Goal: Find specific page/section: Find specific page/section

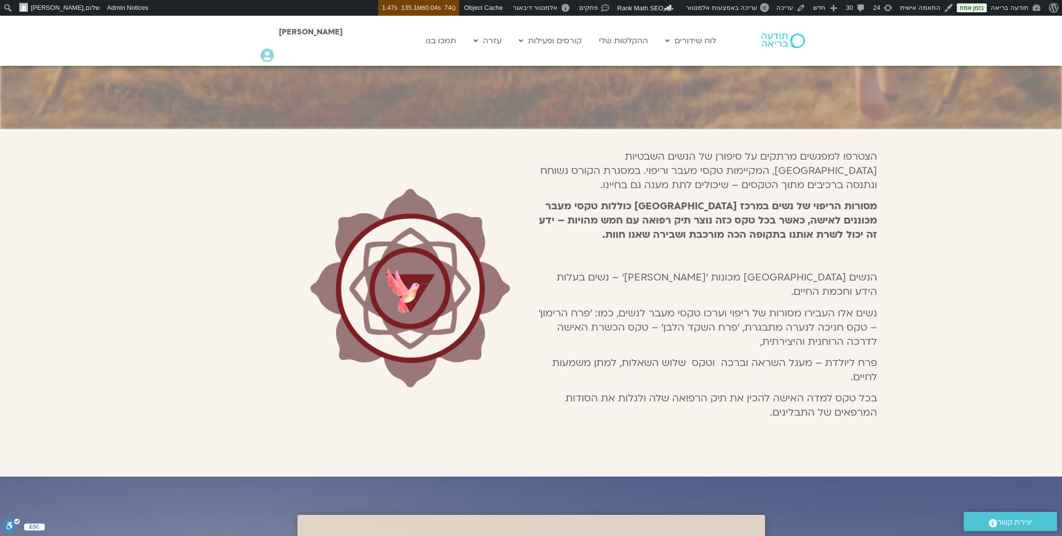
scroll to position [304, 0]
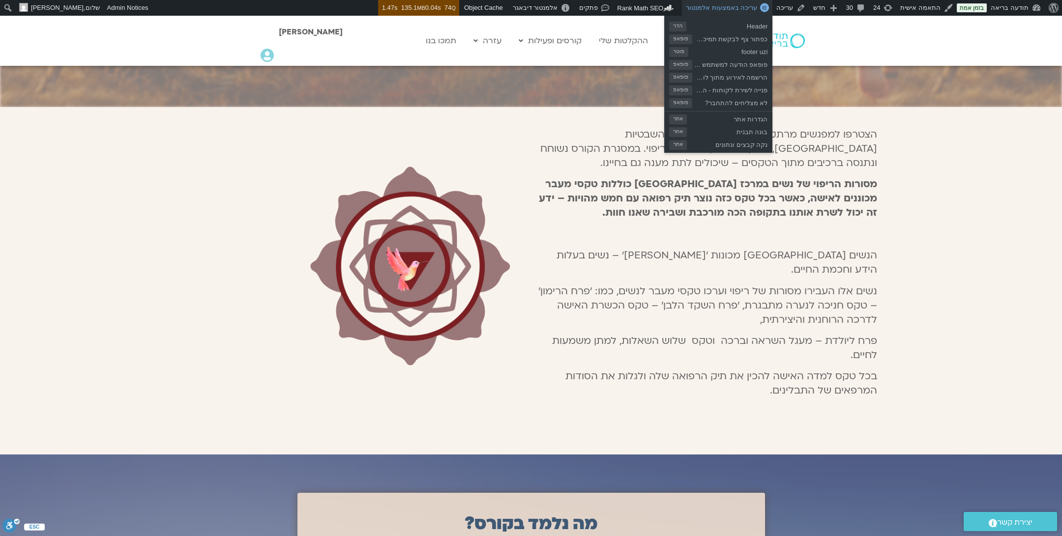
click at [756, 5] on span "עריכה באמצעות אלמנטור" at bounding box center [721, 7] width 71 height 7
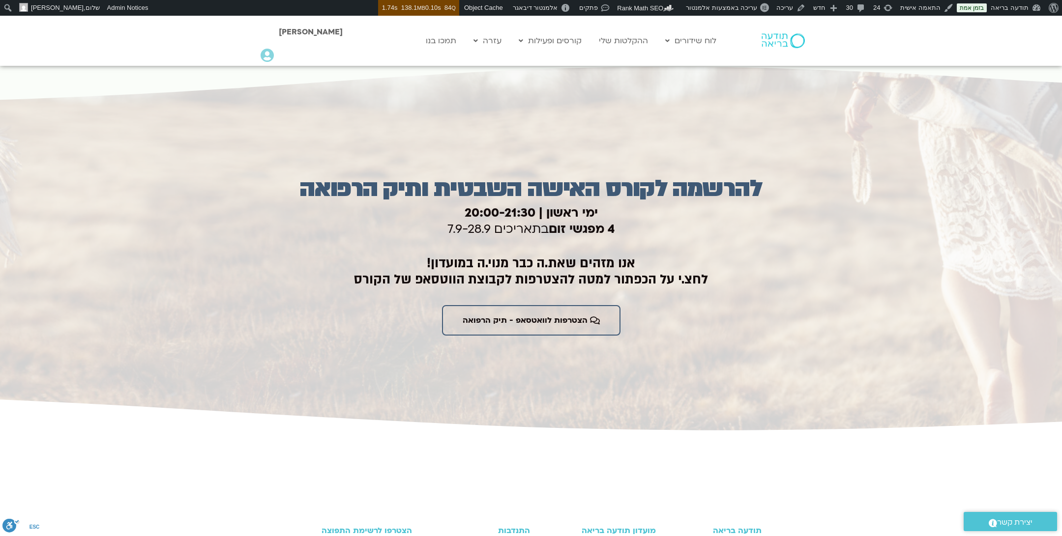
scroll to position [2236, 0]
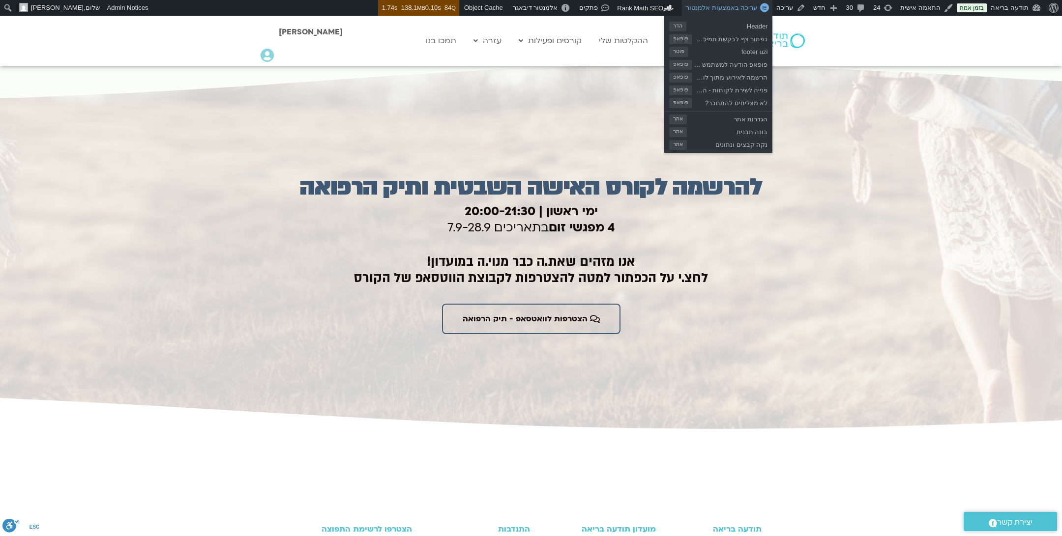
click at [750, 8] on span "עריכה באמצעות אלמנטור" at bounding box center [721, 7] width 71 height 7
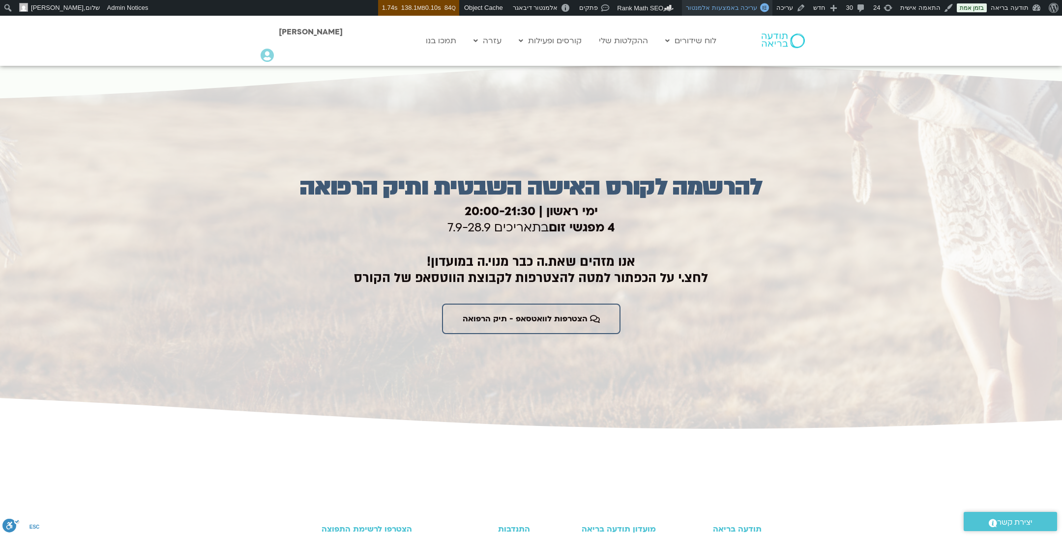
scroll to position [0, 0]
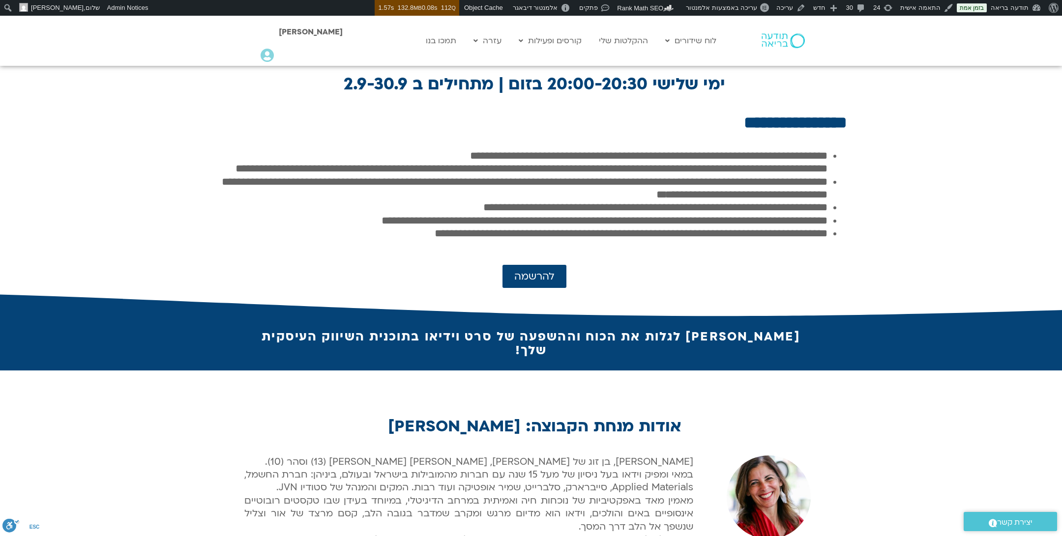
scroll to position [453, 0]
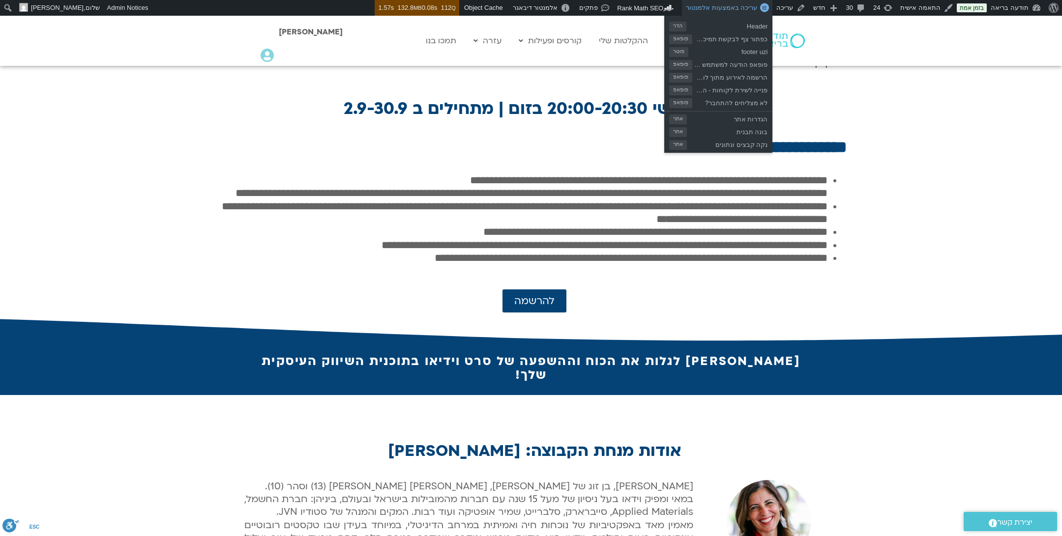
click at [754, 13] on link "עריכה באמצעות אלמנטור" at bounding box center [727, 8] width 90 height 16
